Goal: Transaction & Acquisition: Purchase product/service

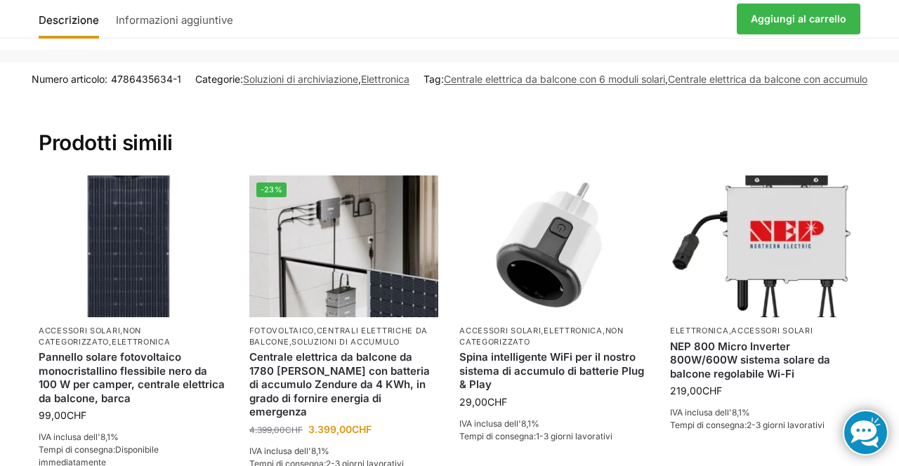
scroll to position [2584, 0]
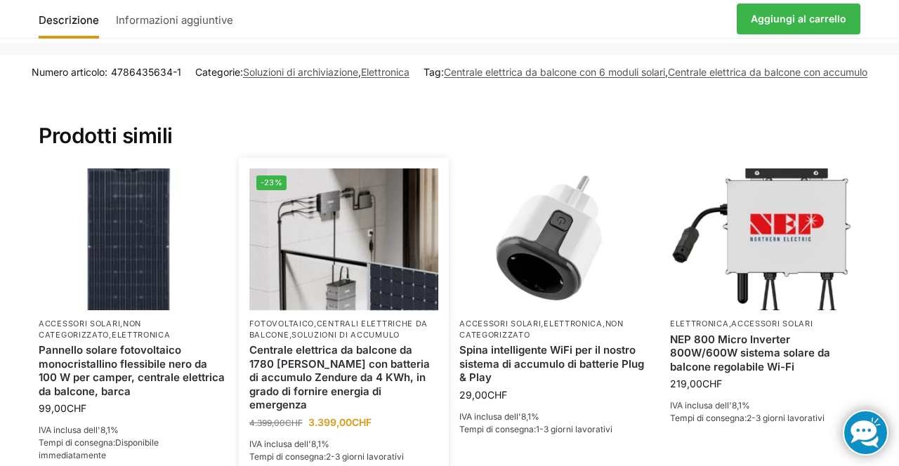
click at [336, 279] on img at bounding box center [344, 240] width 190 height 142
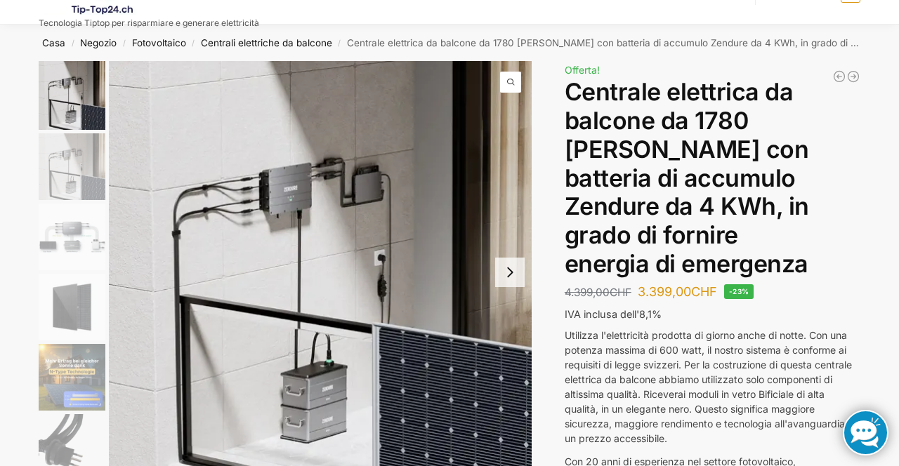
scroll to position [8, 0]
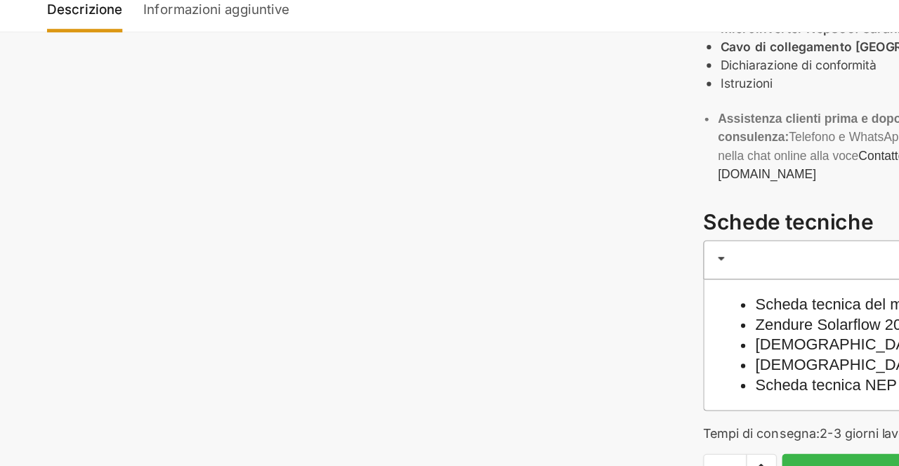
scroll to position [660, 0]
